Goal: Task Accomplishment & Management: Use online tool/utility

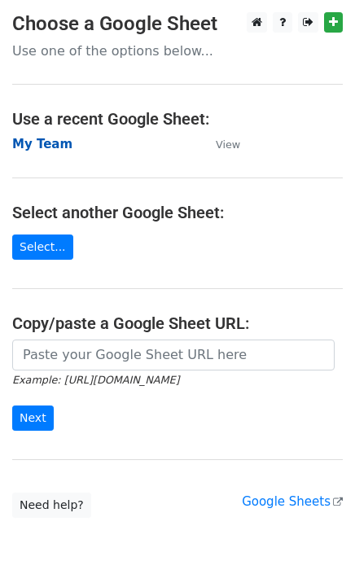
click at [41, 149] on strong "My Team" at bounding box center [42, 144] width 60 height 15
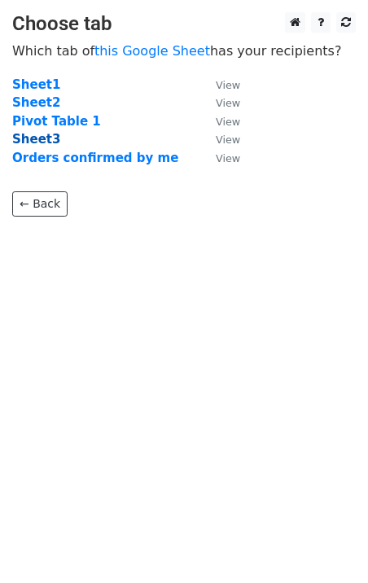
click at [37, 138] on strong "Sheet3" at bounding box center [36, 139] width 48 height 15
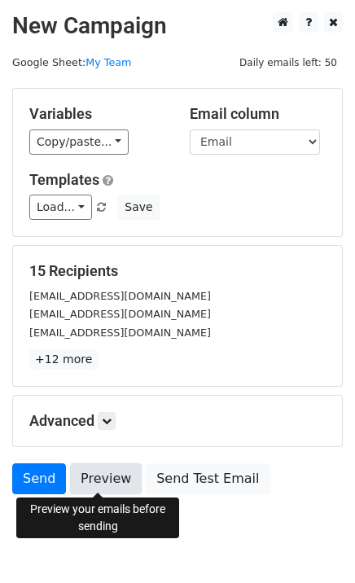
click at [91, 480] on link "Preview" at bounding box center [106, 478] width 72 height 31
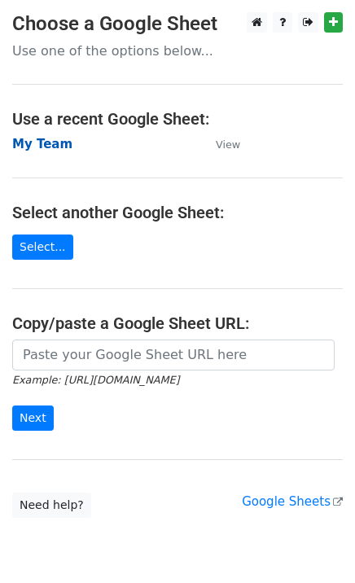
click at [39, 140] on strong "My Team" at bounding box center [42, 144] width 60 height 15
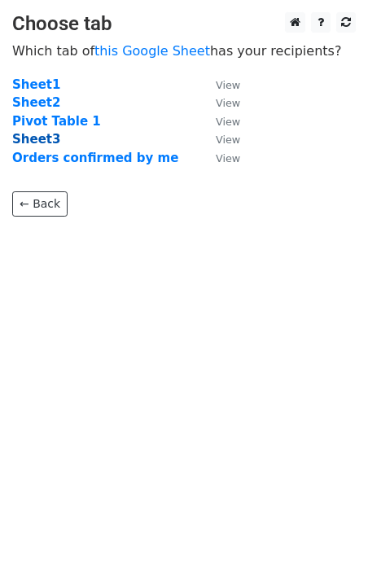
click at [28, 142] on strong "Sheet3" at bounding box center [36, 139] width 48 height 15
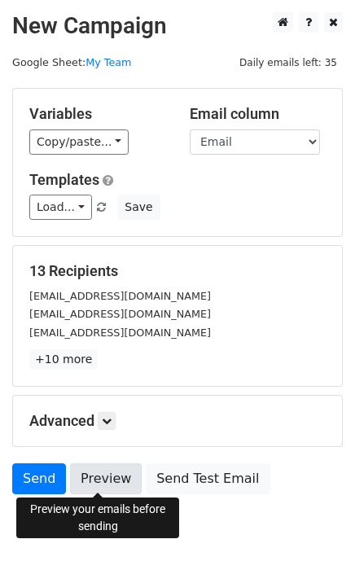
click at [110, 484] on link "Preview" at bounding box center [106, 478] width 72 height 31
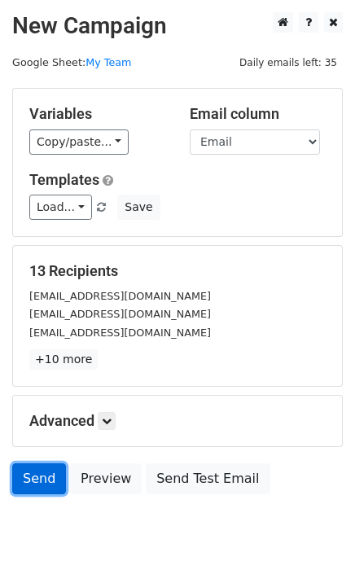
click at [31, 473] on link "Send" at bounding box center [39, 478] width 54 height 31
